Goal: Information Seeking & Learning: Learn about a topic

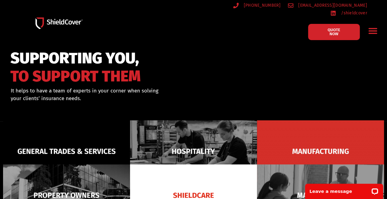
click at [374, 28] on icon "Menu Toggle" at bounding box center [373, 31] width 9 height 6
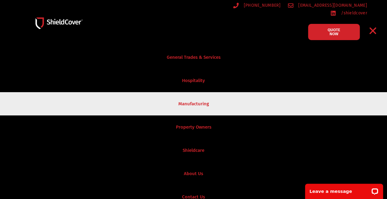
click at [191, 96] on link "Manufacturing" at bounding box center [193, 103] width 387 height 23
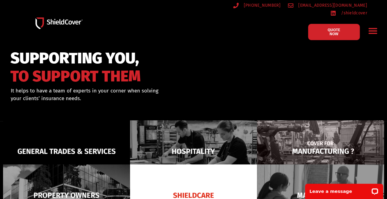
click at [306, 143] on img at bounding box center [320, 150] width 127 height 61
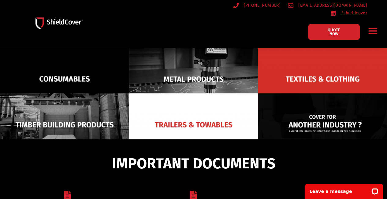
click at [330, 123] on img at bounding box center [322, 124] width 129 height 63
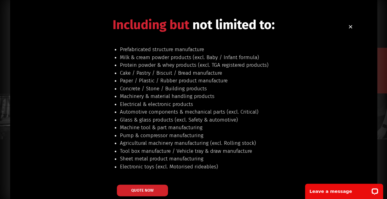
click at [349, 28] on use "Close" at bounding box center [350, 26] width 3 height 3
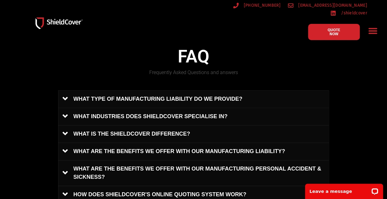
scroll to position [335, 0]
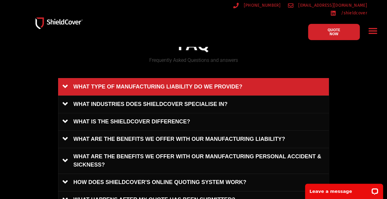
click at [214, 82] on link "WHAT TYPE OF MANUFACTURING LIABILITY DO WE PROVIDE?" at bounding box center [193, 86] width 271 height 17
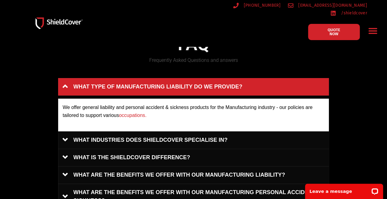
click at [139, 113] on link "occupations." at bounding box center [133, 115] width 28 height 5
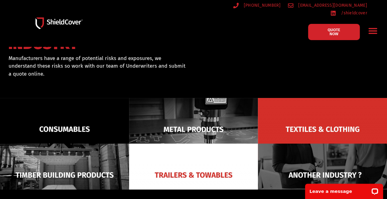
scroll to position [0, 0]
